Goal: Task Accomplishment & Management: Use online tool/utility

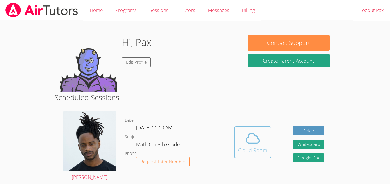
click at [255, 146] on icon at bounding box center [252, 139] width 16 height 16
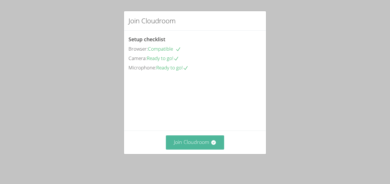
click at [180, 148] on button "Join Cloudroom" at bounding box center [195, 143] width 58 height 14
click at [194, 146] on button "Join Cloudroom" at bounding box center [195, 143] width 58 height 14
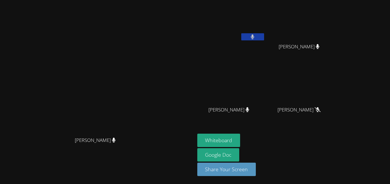
click at [140, 45] on video at bounding box center [97, 80] width 86 height 107
click at [240, 137] on button "Whiteboard" at bounding box center [218, 140] width 43 height 13
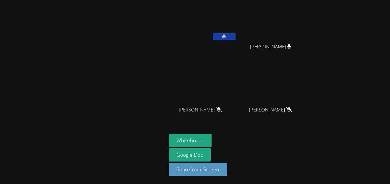
click at [248, 47] on div "[PERSON_NAME]" at bounding box center [273, 51] width 68 height 23
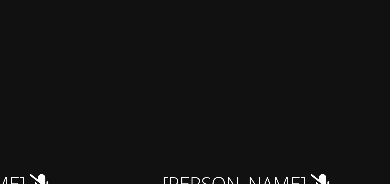
click at [265, 91] on video at bounding box center [231, 85] width 68 height 38
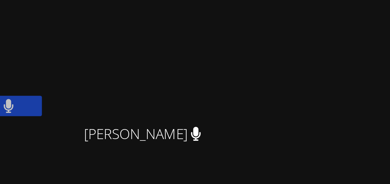
click at [323, 50] on div "[PERSON_NAME]" at bounding box center [301, 51] width 68 height 23
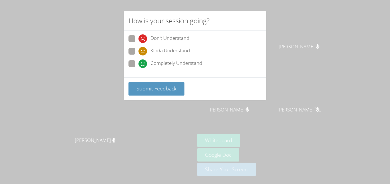
click at [158, 60] on span "Completely Understand" at bounding box center [176, 64] width 52 height 9
click at [143, 60] on input "Completely Understand" at bounding box center [140, 62] width 5 height 5
radio input "true"
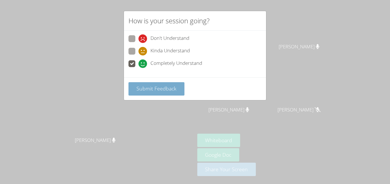
click at [154, 87] on span "Submit Feedback" at bounding box center [156, 88] width 40 height 7
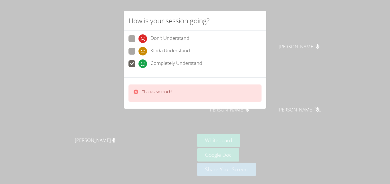
click at [146, 92] on p "Thanks so much!" at bounding box center [157, 92] width 30 height 6
click at [133, 92] on icon at bounding box center [135, 92] width 5 height 5
click at [136, 93] on icon at bounding box center [135, 92] width 5 height 5
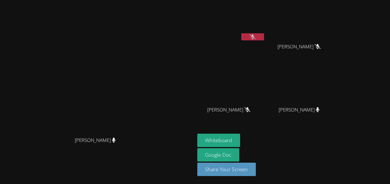
click at [264, 38] on button at bounding box center [252, 36] width 23 height 7
